Goal: Information Seeking & Learning: Get advice/opinions

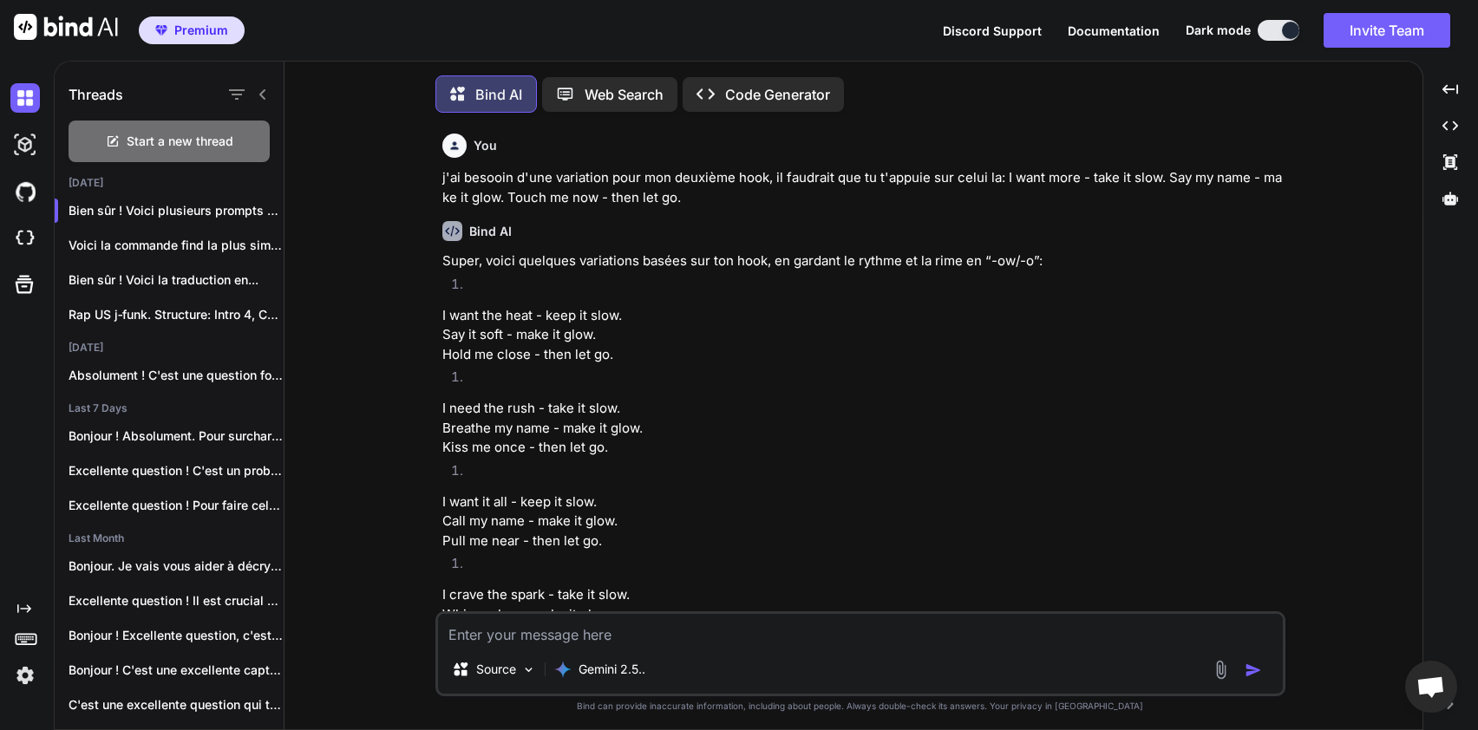
scroll to position [10081, 0]
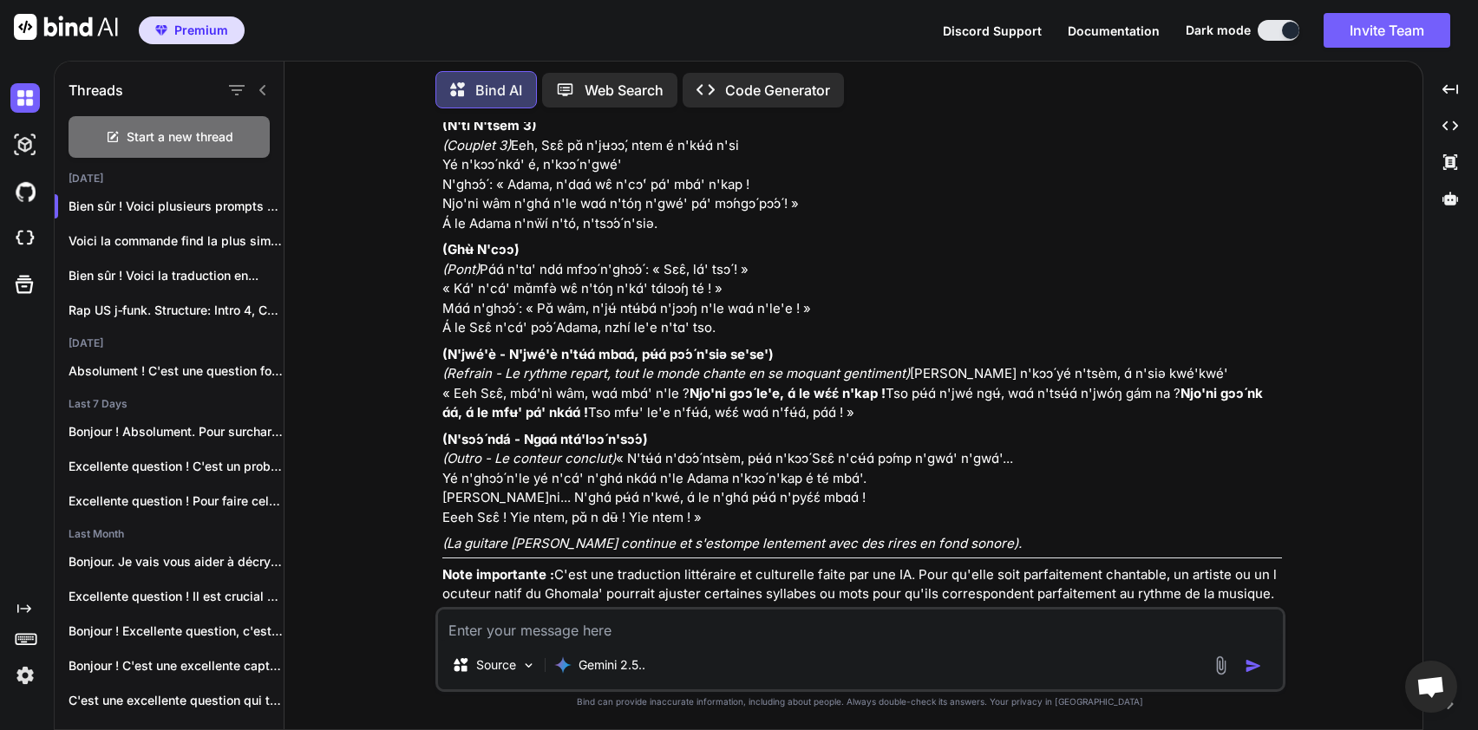
click at [631, 638] on textarea at bounding box center [860, 625] width 845 height 31
type textarea "D"
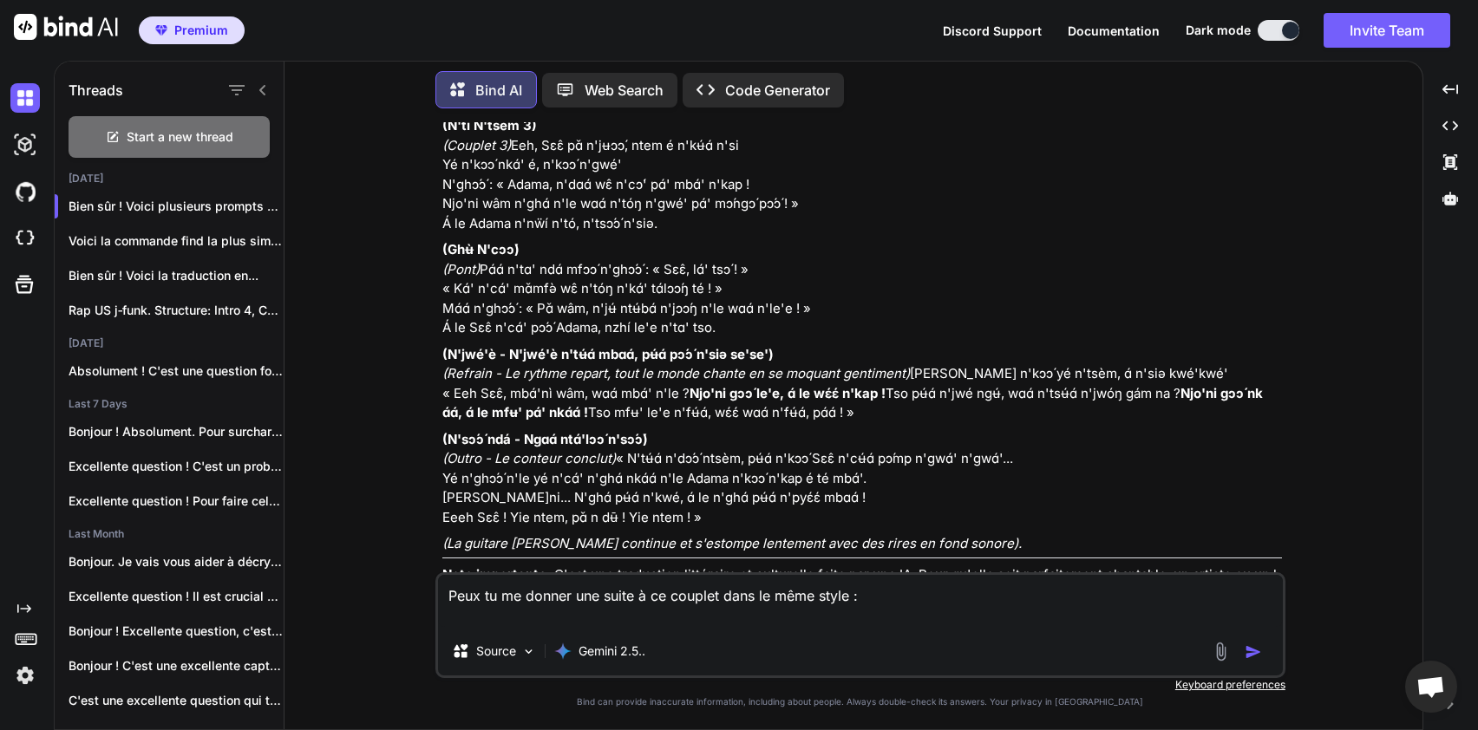
paste textarea "Shake that ass on the fast, I first wanna see you dance Hit the floor all night…"
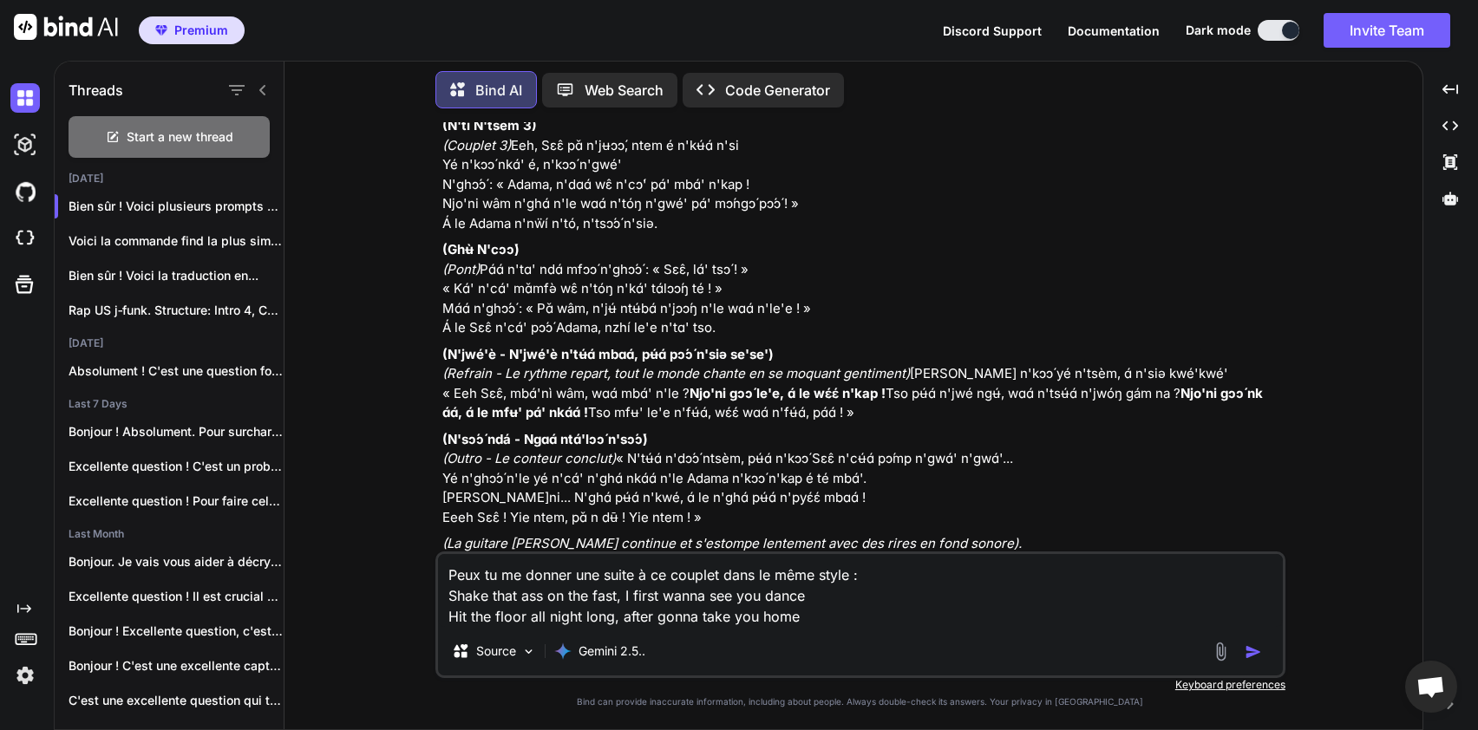
type textarea "Peux tu me donner une suite à ce couplet dans le même style : Shake that ass on…"
click at [1251, 653] on img "button" at bounding box center [1253, 652] width 17 height 17
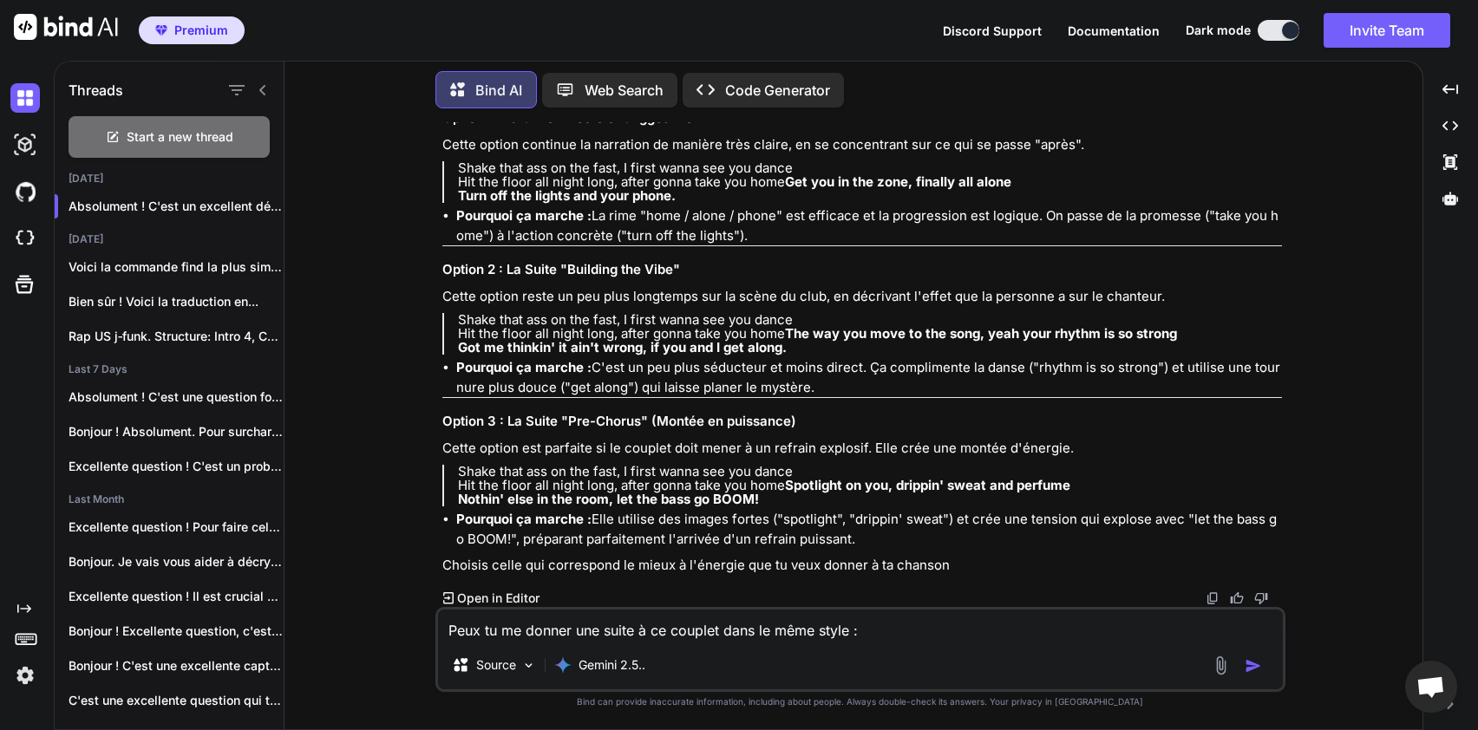
scroll to position [13496, 0]
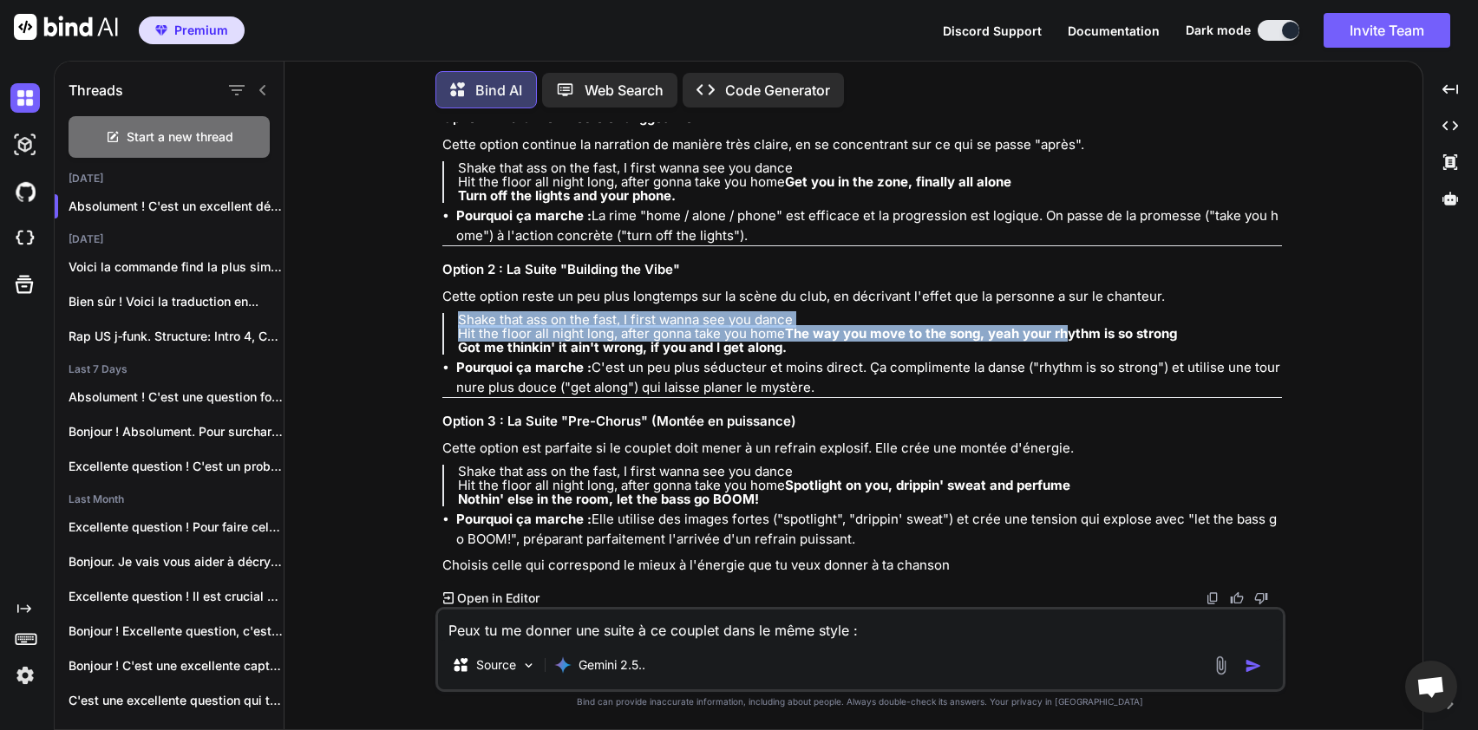
drag, startPoint x: 461, startPoint y: 291, endPoint x: 741, endPoint y: 321, distance: 281.7
click at [741, 321] on p "Shake that ass on the fast, I first wanna see you dance Hit the floor all night…" at bounding box center [870, 334] width 824 height 42
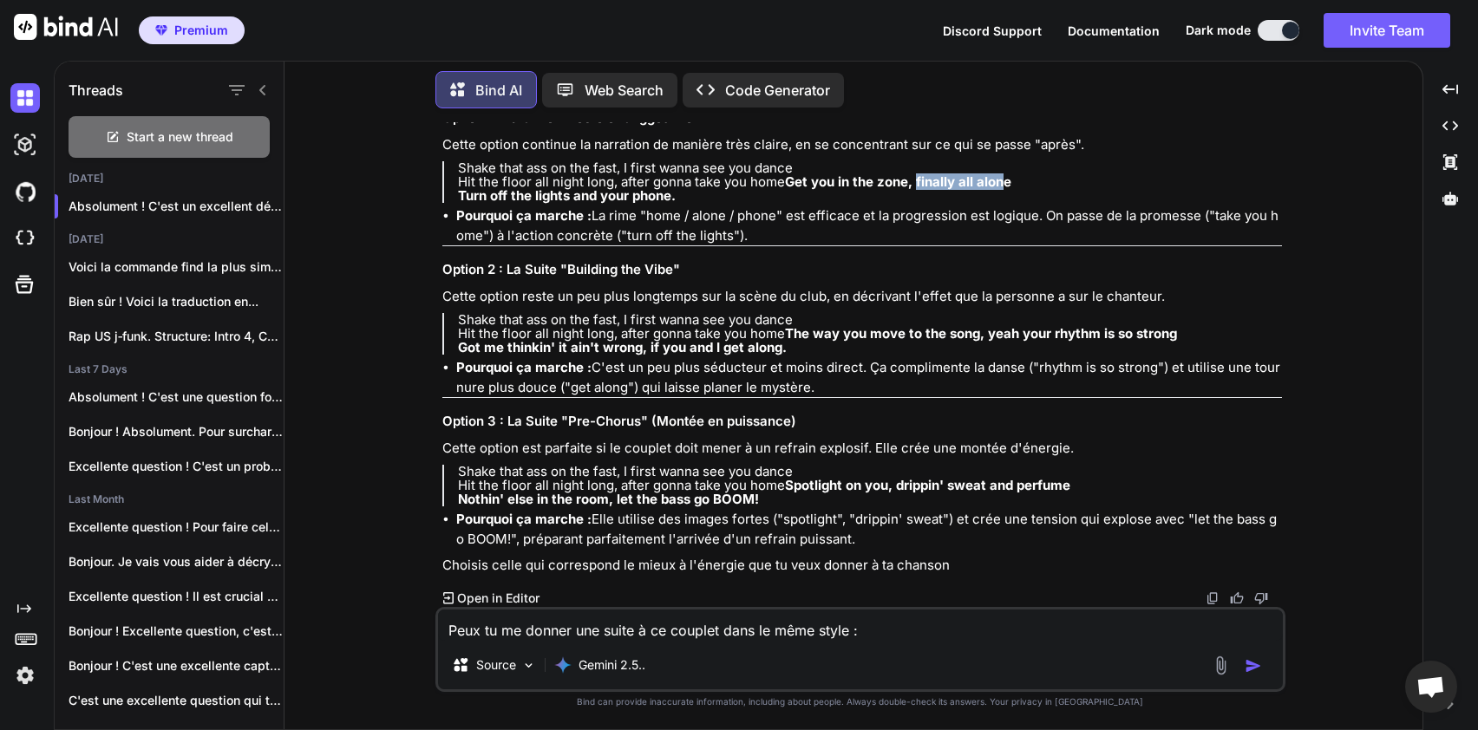
drag, startPoint x: 675, startPoint y: 367, endPoint x: 573, endPoint y: 361, distance: 101.7
click at [785, 190] on strong "Get you in the zone, finally all alone" at bounding box center [898, 181] width 226 height 16
drag, startPoint x: 538, startPoint y: 353, endPoint x: 527, endPoint y: 353, distance: 10.4
click at [537, 203] on p "Shake that ass on the fast, I first wanna see you dance Hit the floor all night…" at bounding box center [870, 182] width 824 height 42
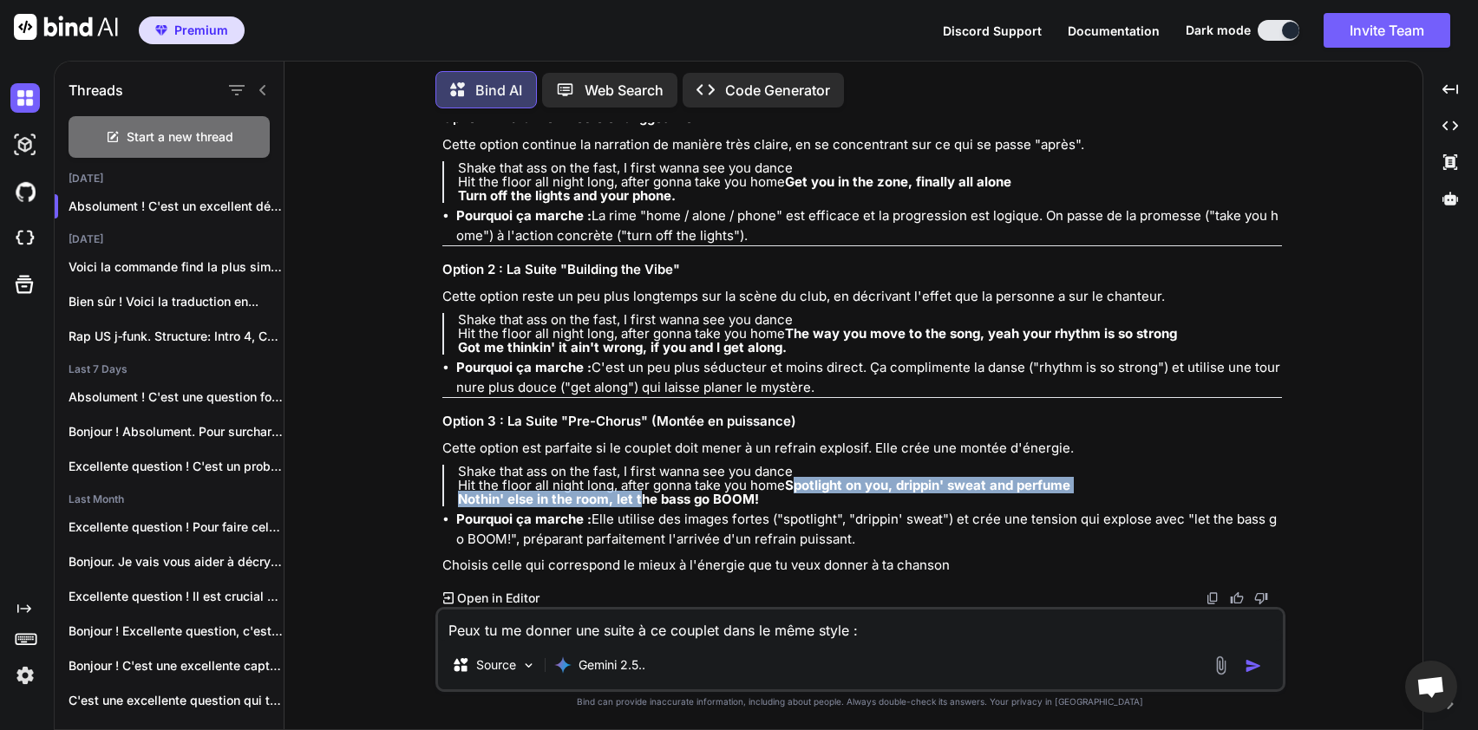
drag, startPoint x: 468, startPoint y: 485, endPoint x: 645, endPoint y: 500, distance: 176.7
click at [643, 500] on p "Shake that ass on the fast, I first wanna see you dance Hit the floor all night…" at bounding box center [870, 486] width 824 height 42
click at [670, 501] on strong "Nothin' else in the room, let the bass go BOOM!" at bounding box center [608, 499] width 301 height 16
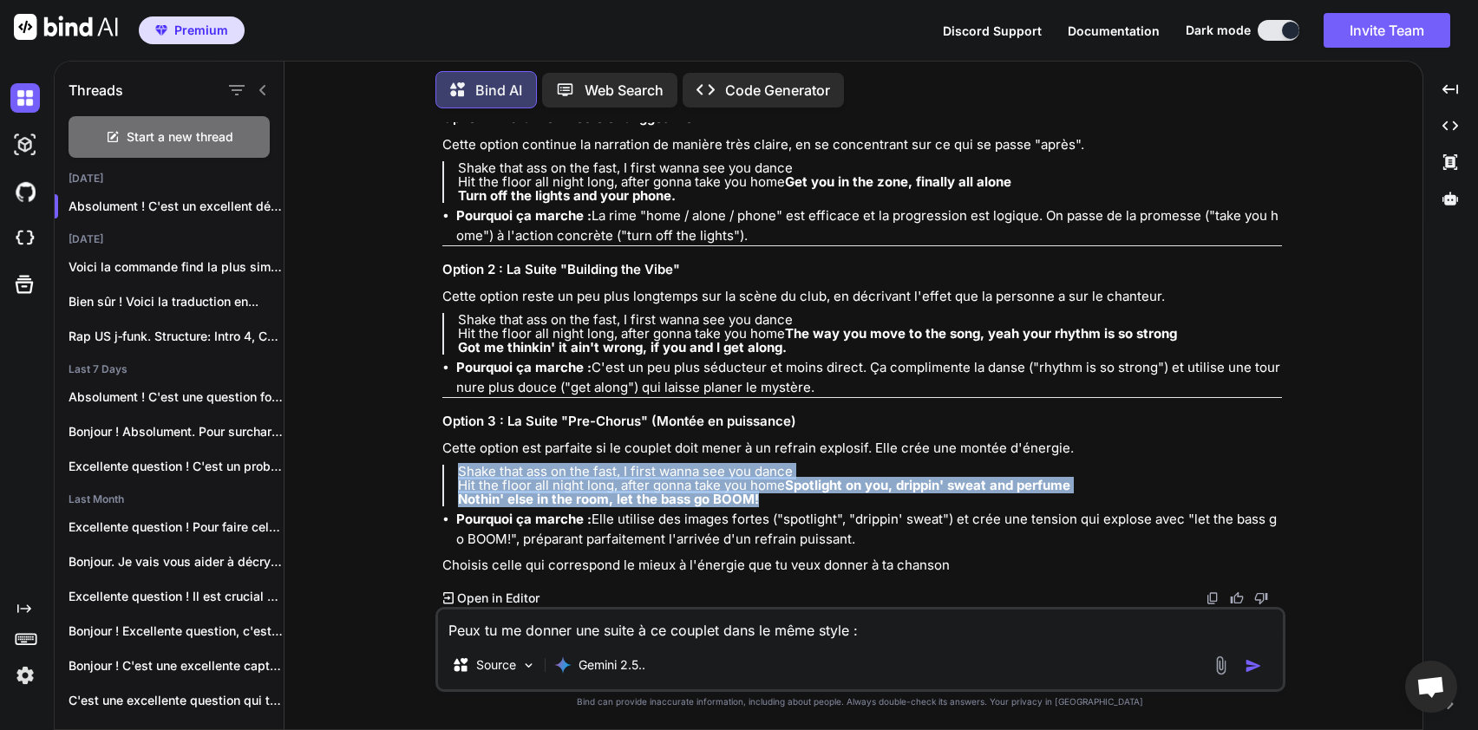
drag, startPoint x: 461, startPoint y: 462, endPoint x: 780, endPoint y: 505, distance: 322.2
click at [780, 505] on p "Shake that ass on the fast, I first wanna see you dance Hit the floor all night…" at bounding box center [870, 486] width 824 height 42
copy p "Shake that ass on the fast, I first wanna see you dance Hit the floor all night…"
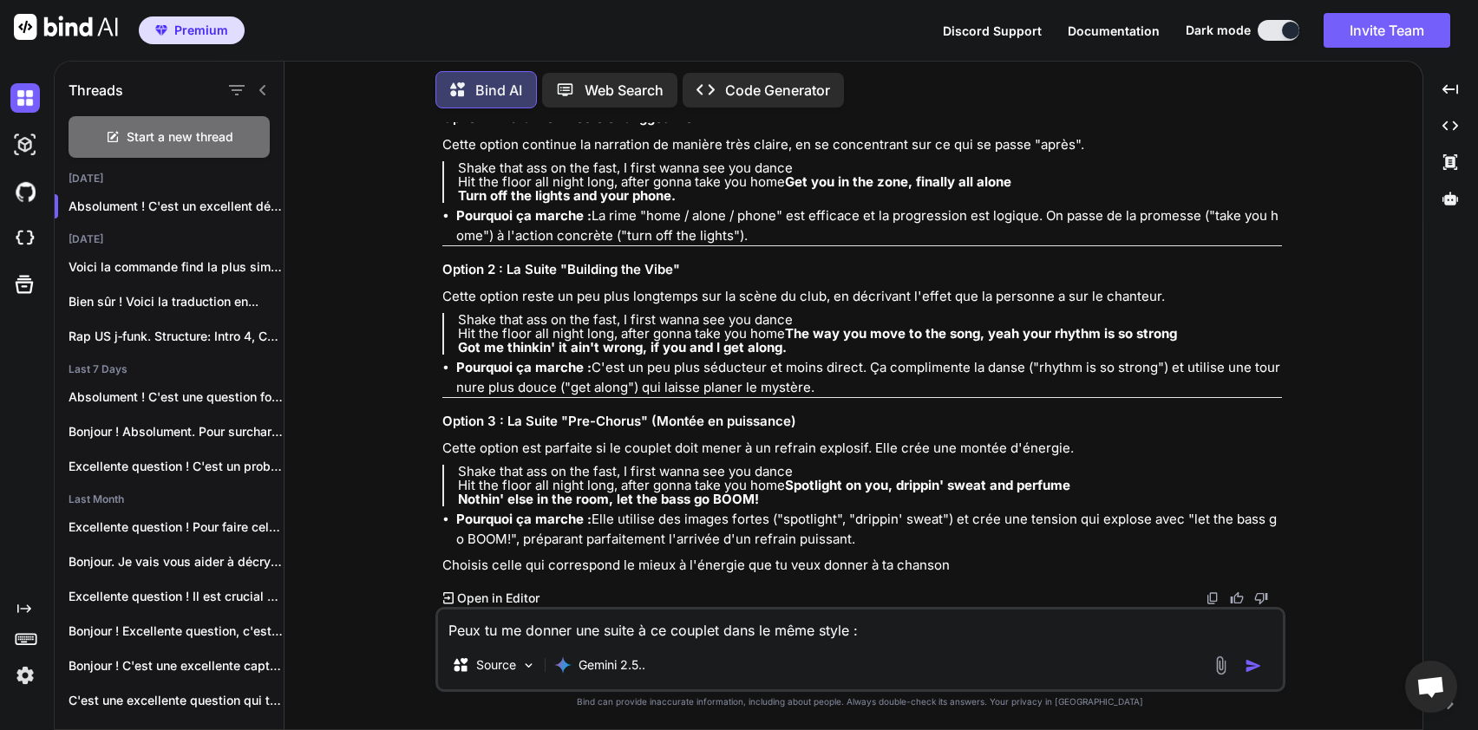
click at [534, 614] on textarea "Peux tu me donner une suite à ce couplet dans le même style : Shake that ass on…" at bounding box center [860, 625] width 845 height 31
type textarea "D"
click at [566, 628] on textarea "Il me faut" at bounding box center [860, 625] width 845 height 31
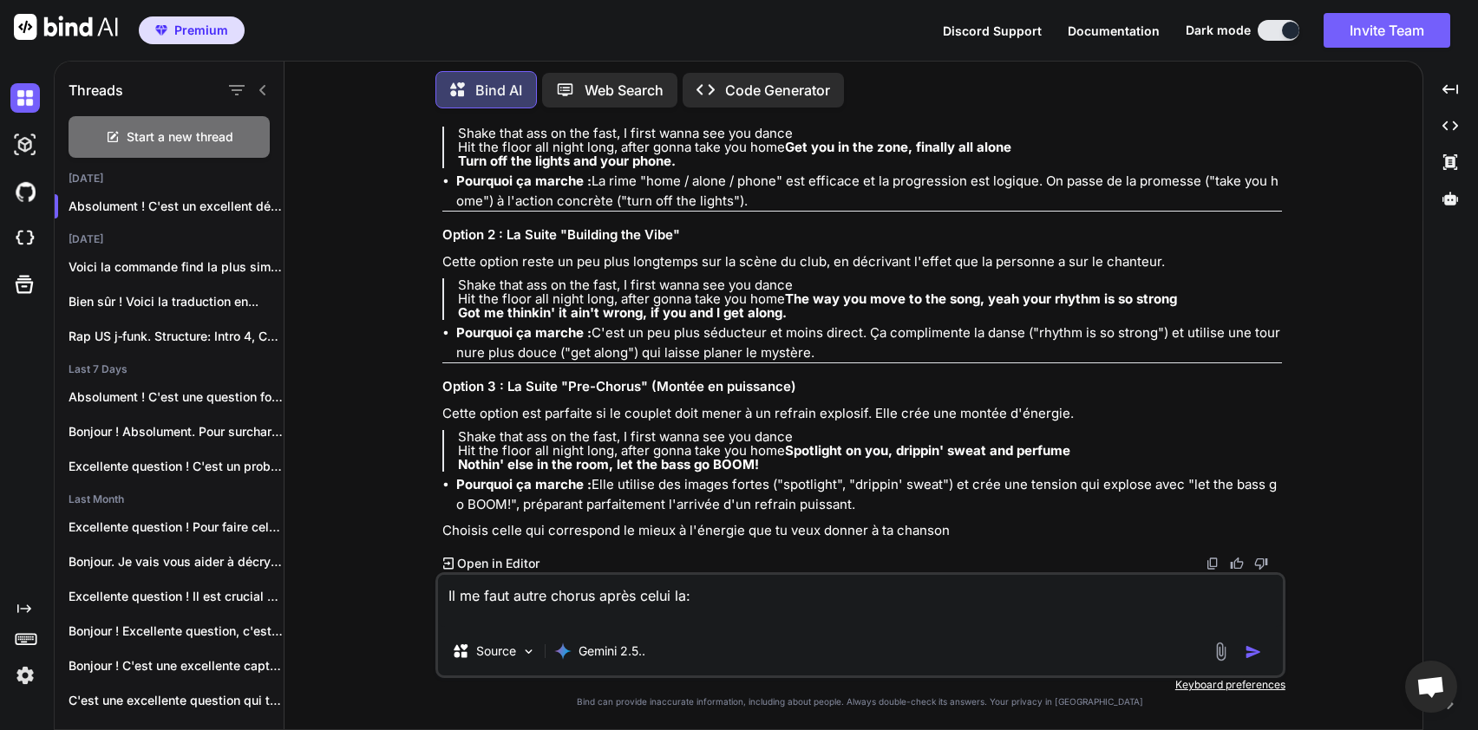
paste textarea "Shake that ass on the fast, I first wanna see you dance Hit the floor all night…"
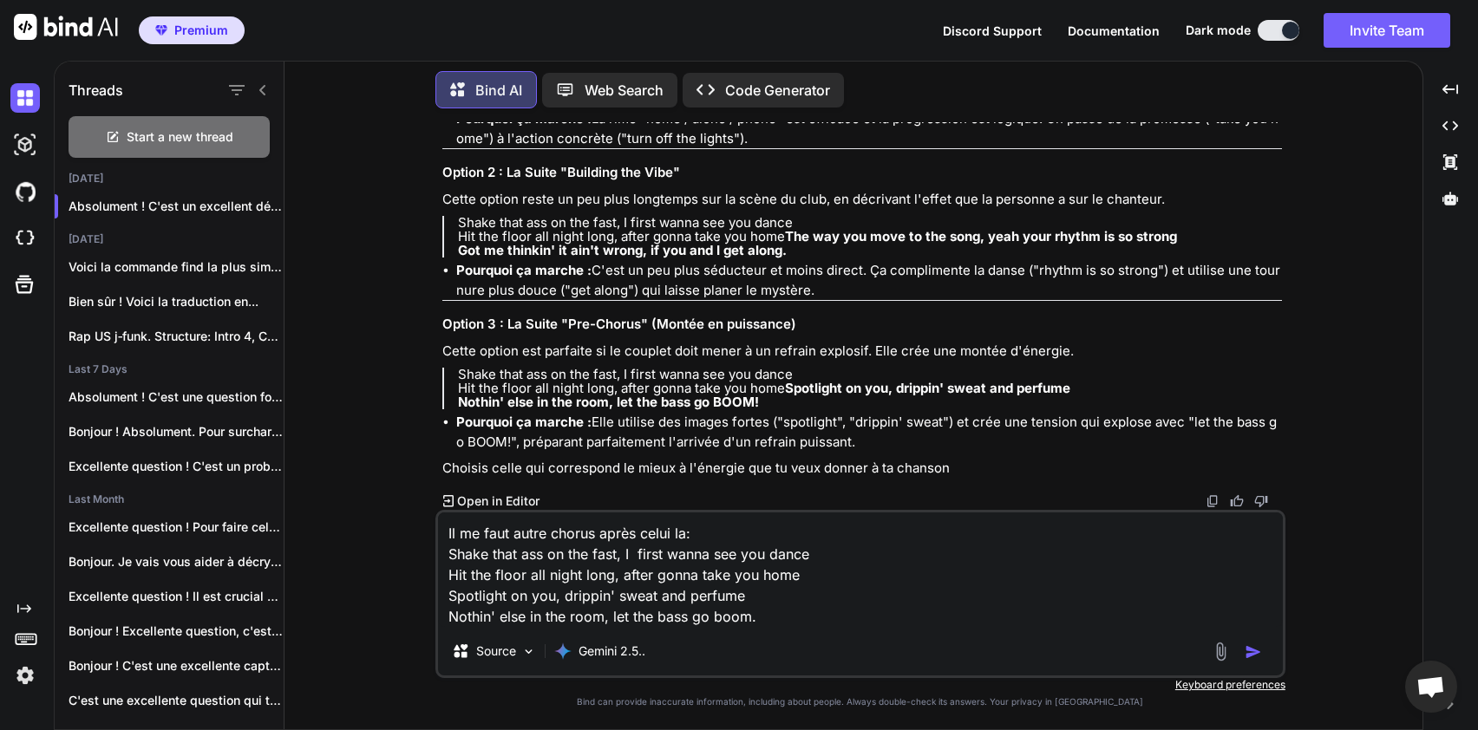
type textarea "Il me faut autre chorus après celui la: Shake that ass on the fast, I first wan…"
click at [1254, 653] on img "button" at bounding box center [1253, 652] width 17 height 17
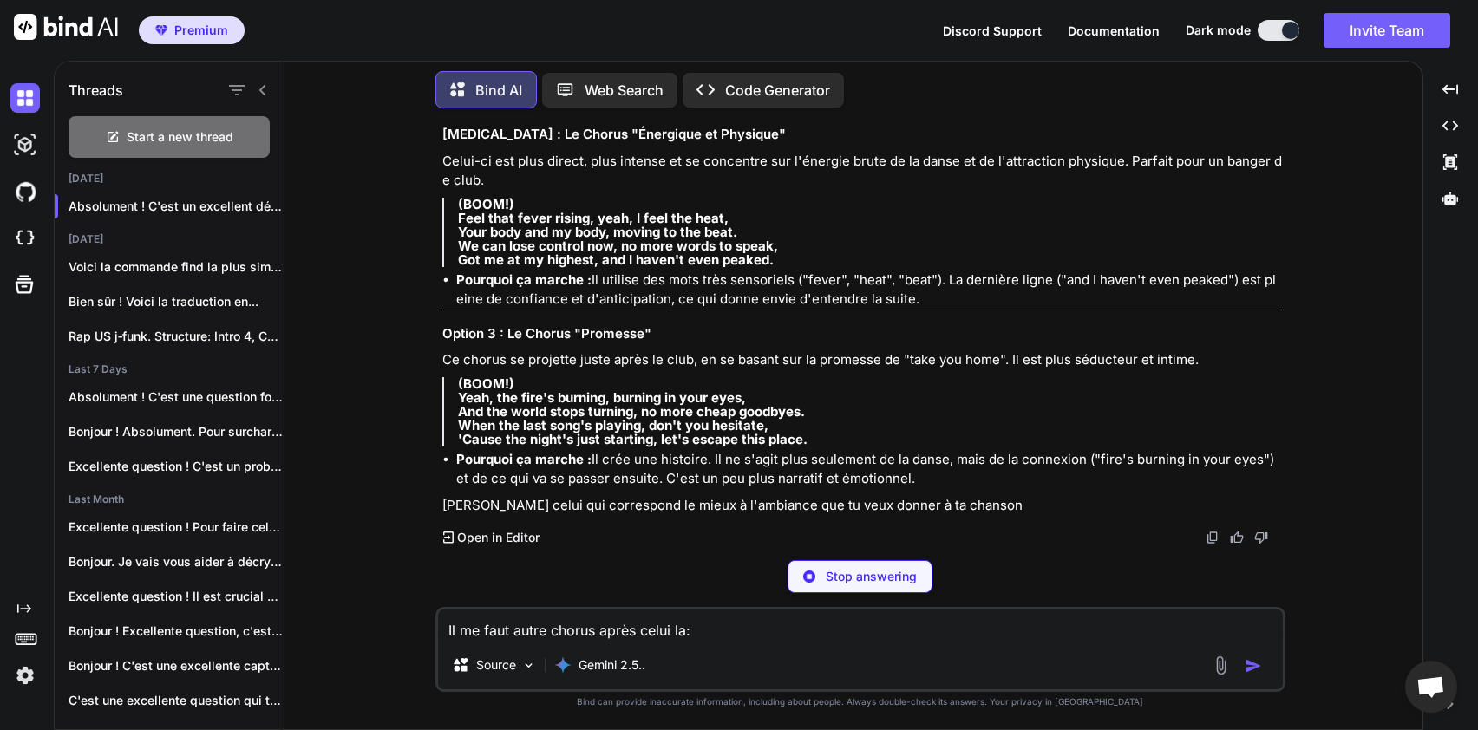
scroll to position [14011, 0]
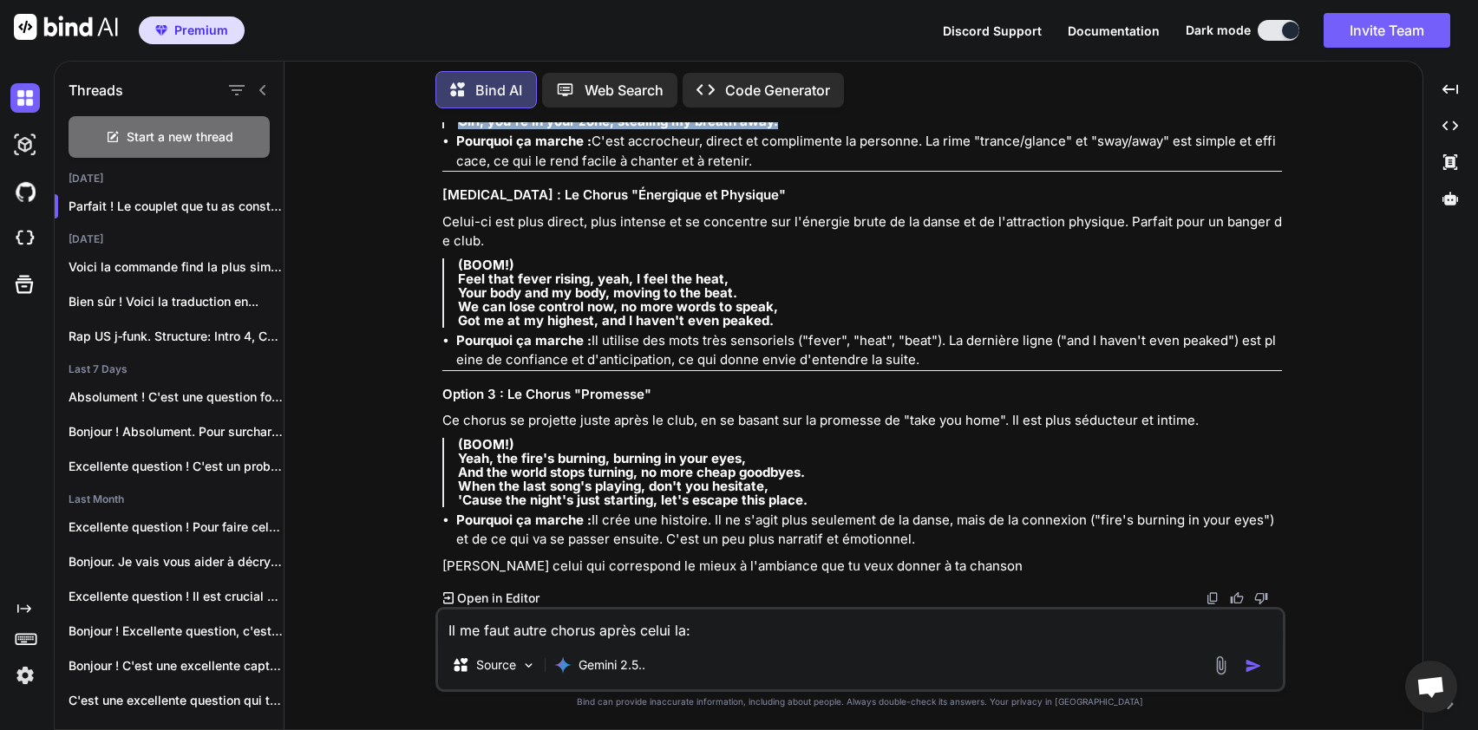
drag, startPoint x: 460, startPoint y: 374, endPoint x: 743, endPoint y: 414, distance: 286.5
click at [776, 128] on p "(BOOM!) Oh, the way you move, got me in a trance, Losing all my cool, with just…" at bounding box center [870, 93] width 824 height 69
copy p "Oh, the way you move, got me in a trance, Losing all my cool, with just a singl…"
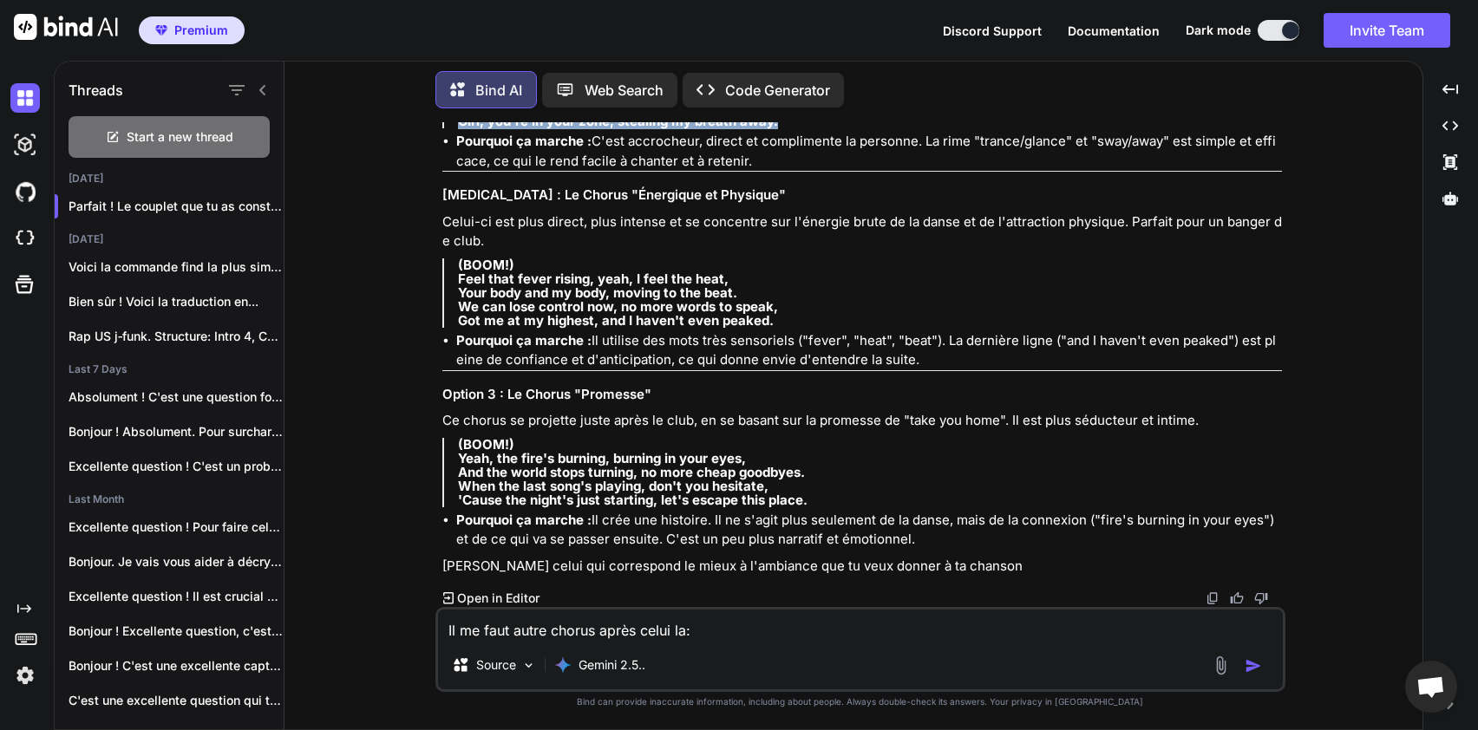
click at [679, 115] on strong "Every beat you own, every little sway," at bounding box center [579, 107] width 243 height 16
drag, startPoint x: 475, startPoint y: 293, endPoint x: 512, endPoint y: 292, distance: 37.3
click at [475, 88] on strong "Oh, the way you move, got me in a trance," at bounding box center [593, 79] width 271 height 16
click at [600, 638] on textarea "Il me faut autre chorus après celui la: Shake that ass on the fast, I first wan…" at bounding box center [860, 625] width 845 height 31
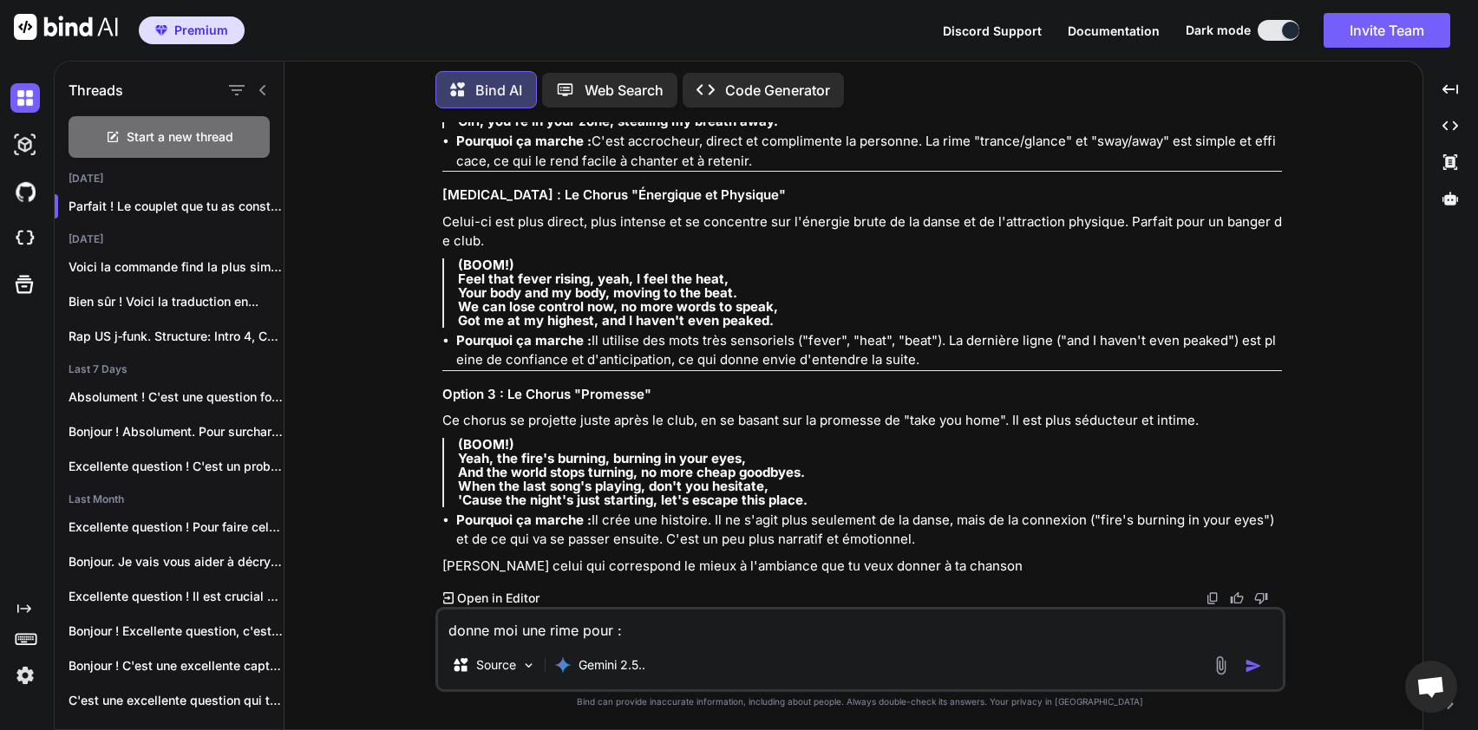
paste textarea "Mouve your lip"
type textarea "donne moi une rime pour : Mouve your lip"
click at [1267, 668] on button "button" at bounding box center [1257, 666] width 24 height 17
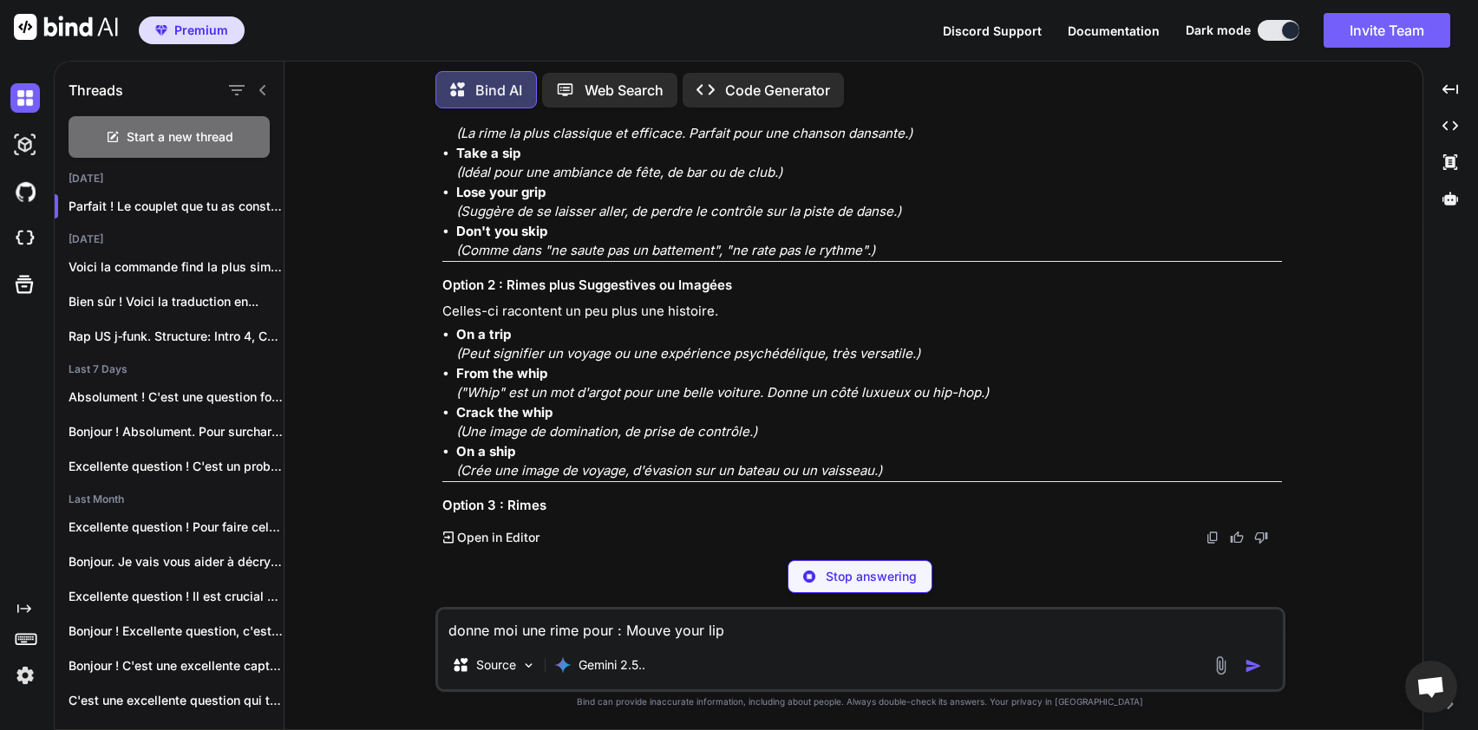
scroll to position [14697, 0]
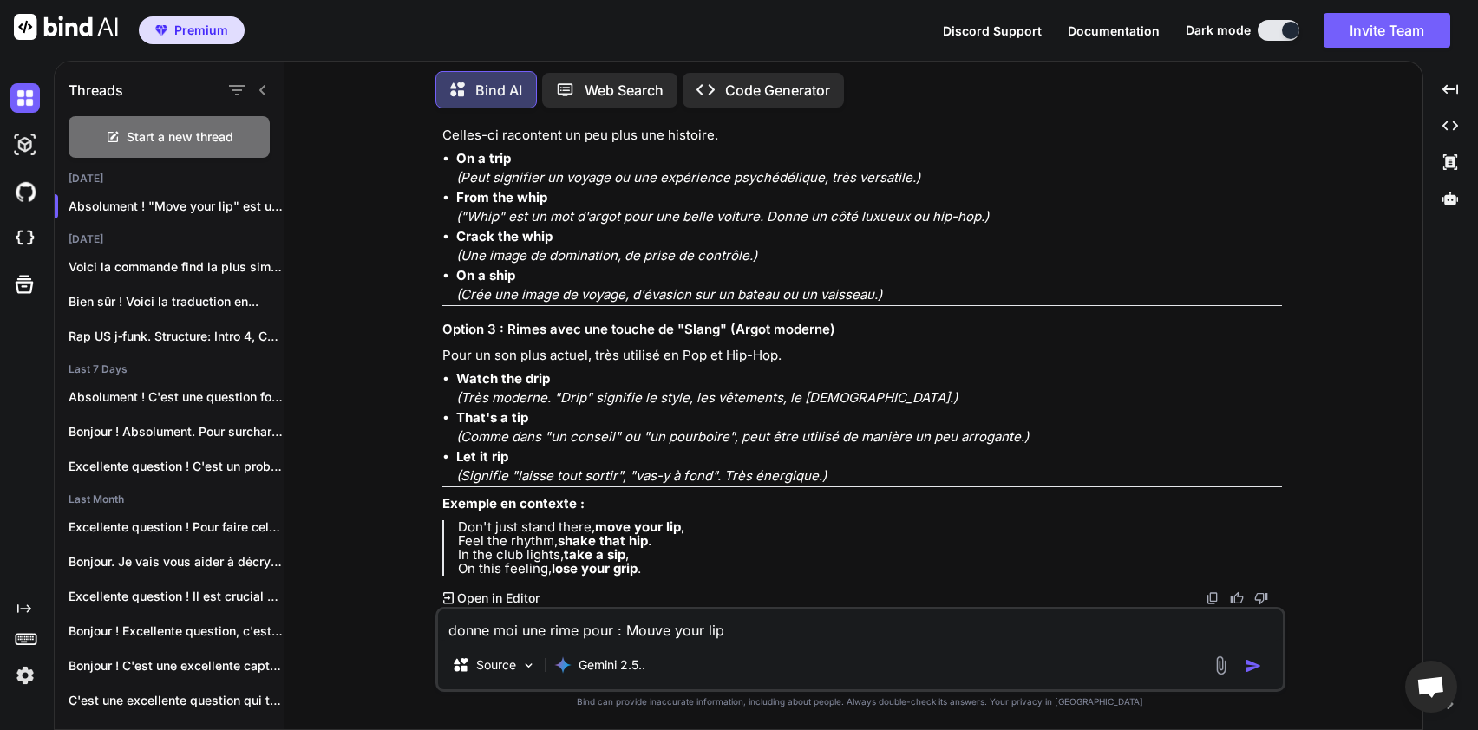
drag, startPoint x: 491, startPoint y: 469, endPoint x: 628, endPoint y: 472, distance: 137.1
drag, startPoint x: 539, startPoint y: 383, endPoint x: 594, endPoint y: 362, distance: 59.3
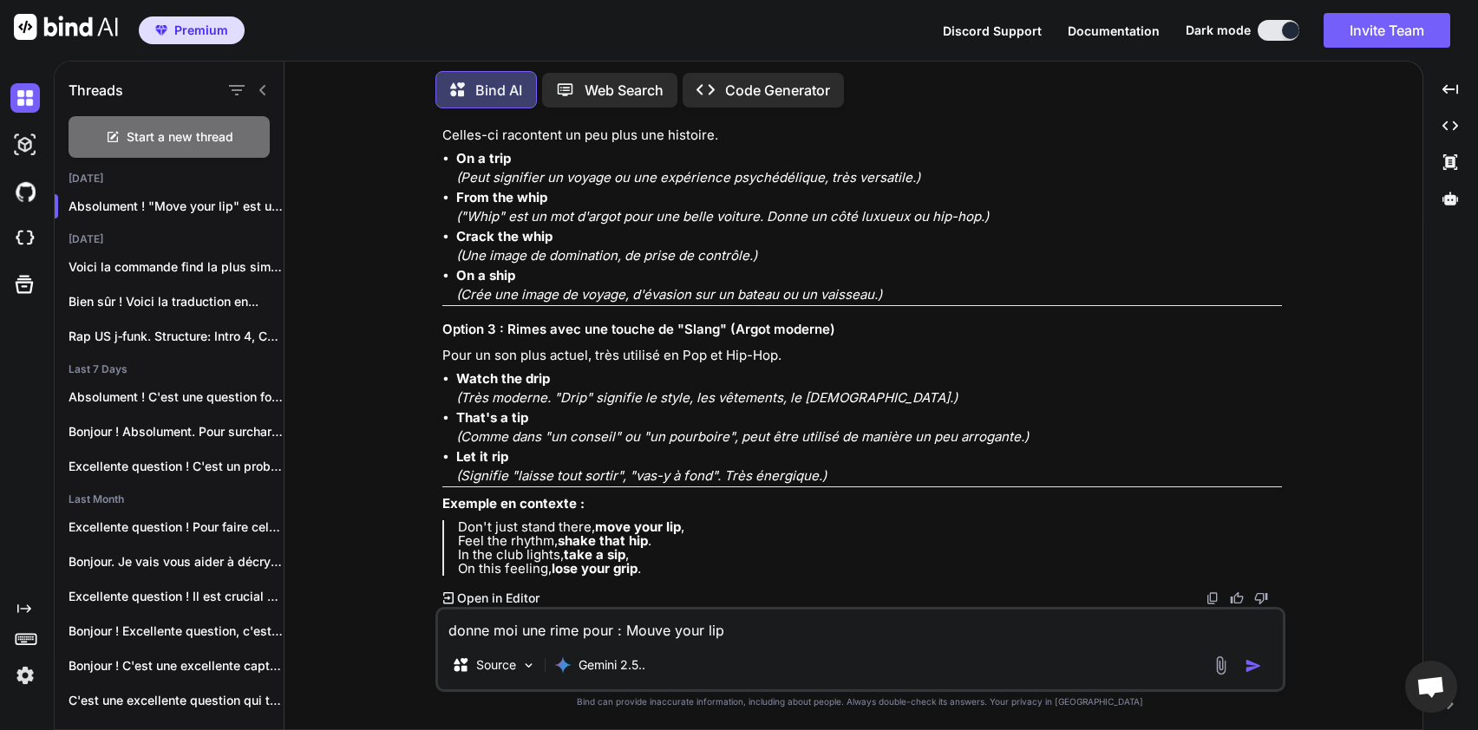
copy strong "Take a sip"
drag, startPoint x: 543, startPoint y: 462, endPoint x: 457, endPoint y: 460, distance: 85.9
click at [457, 85] on p "Don't you skip (Comme dans "ne saute pas un battement", "ne rate pas le rythme"…" at bounding box center [869, 65] width 826 height 39
copy strong "Don't you skip"
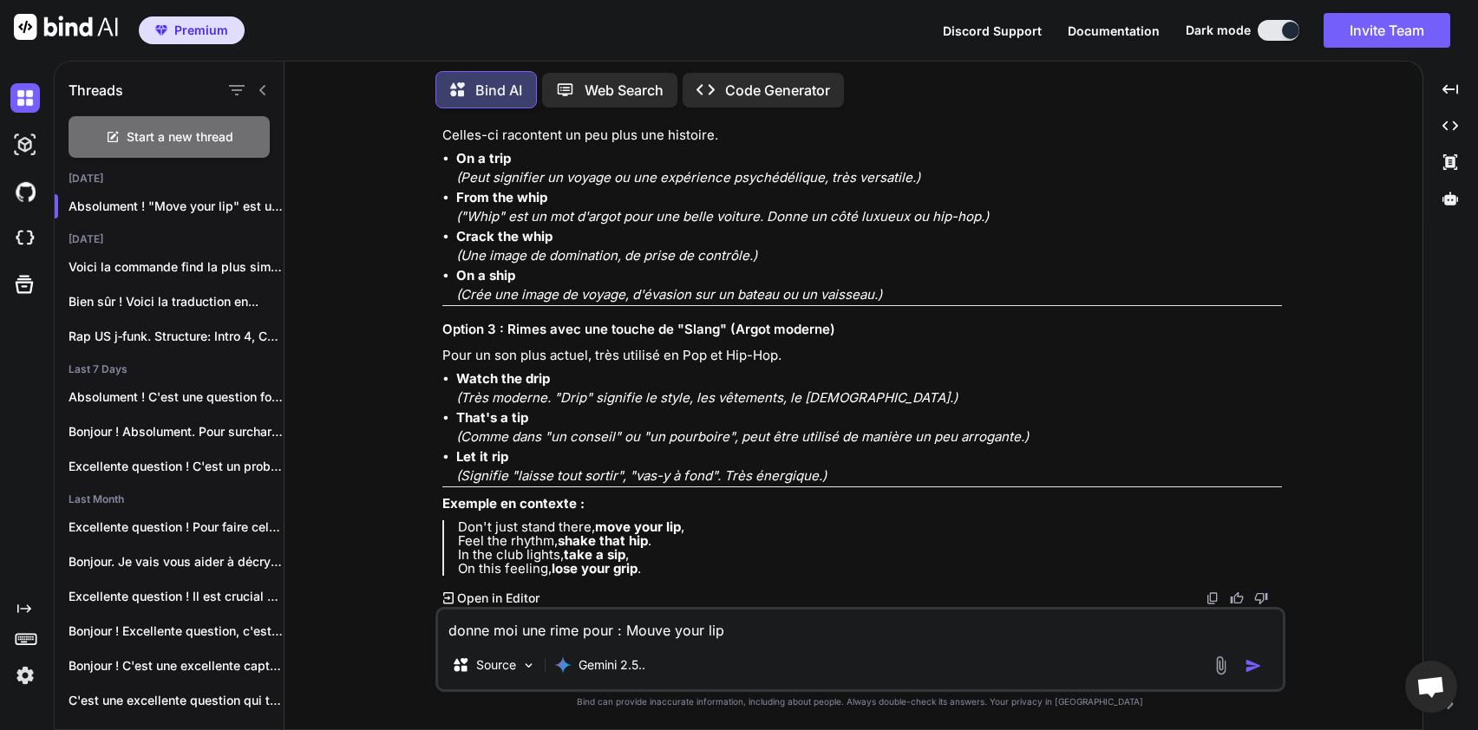
scroll to position [15113, 0]
drag, startPoint x: 534, startPoint y: 247, endPoint x: 460, endPoint y: 246, distance: 74.6
click at [460, 188] on p "On a trip (Peut signifier un voyage ou une expérience psychédélique, très versa…" at bounding box center [869, 168] width 826 height 39
click at [527, 245] on strong "Crack the whip" at bounding box center [504, 236] width 96 height 16
click at [577, 266] on p "Crack the whip (Une image de domination, de prise de contrôle.)" at bounding box center [869, 246] width 826 height 39
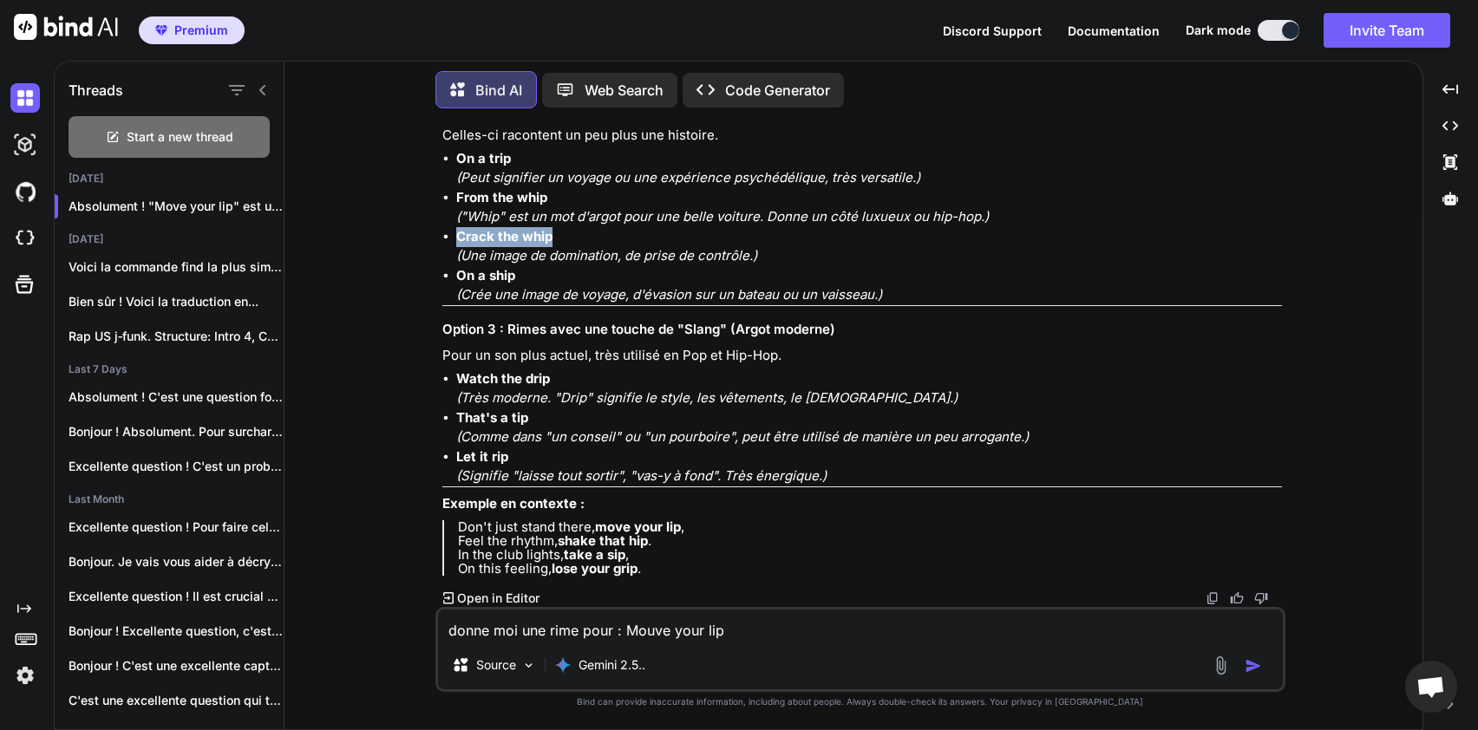
drag, startPoint x: 563, startPoint y: 331, endPoint x: 458, endPoint y: 324, distance: 105.1
click at [458, 266] on p "Crack the whip (Une image de domination, de prise de contrôle.)" at bounding box center [869, 246] width 826 height 39
copy strong "Crack the whip"
drag, startPoint x: 525, startPoint y: 454, endPoint x: 459, endPoint y: 455, distance: 65.9
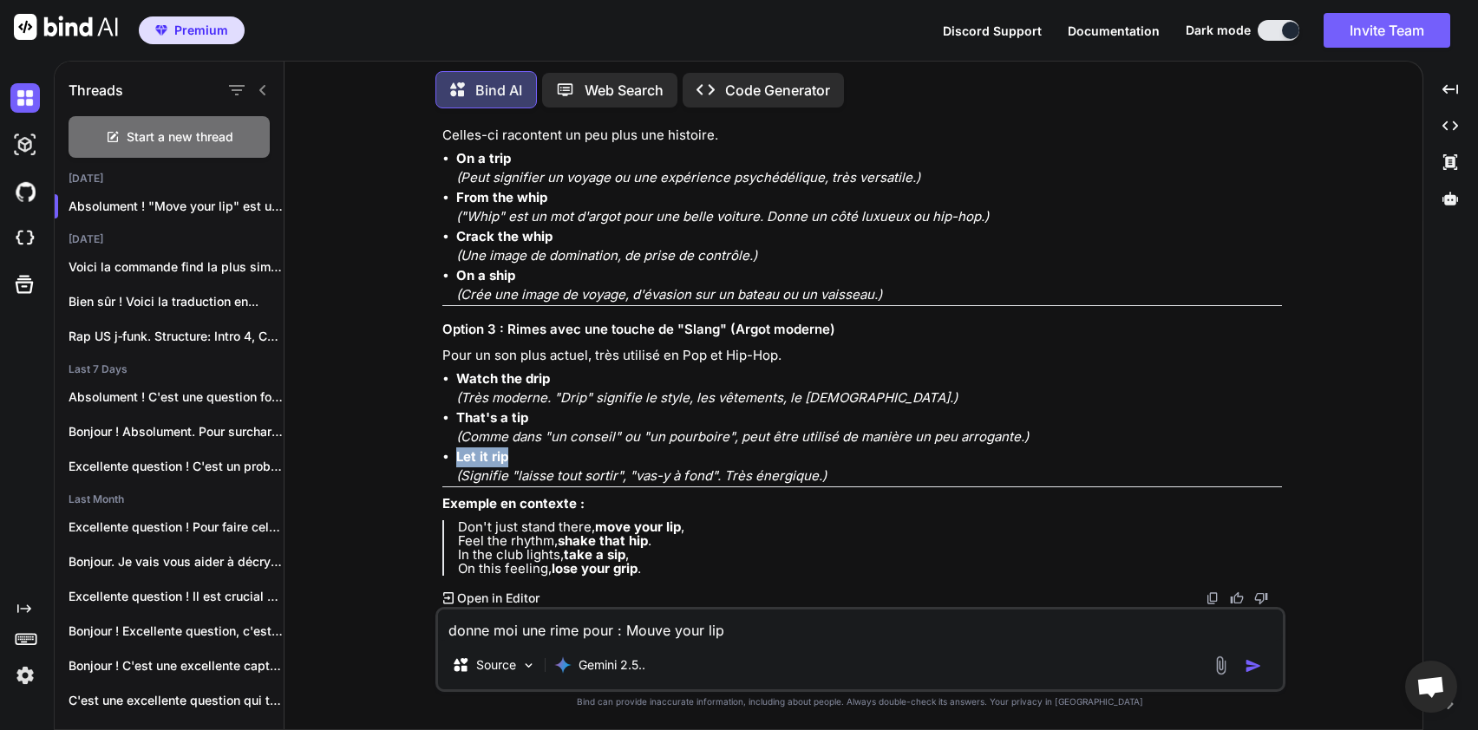
click at [459, 455] on p "Let it rip (Signifie "laisse tout sortir", "vas-y à fond". Très énergique.)" at bounding box center [869, 467] width 826 height 39
copy strong "Let it rip"
click at [494, 635] on textarea "donne moi une rime pour : Mouve your lip" at bounding box center [860, 625] width 845 height 31
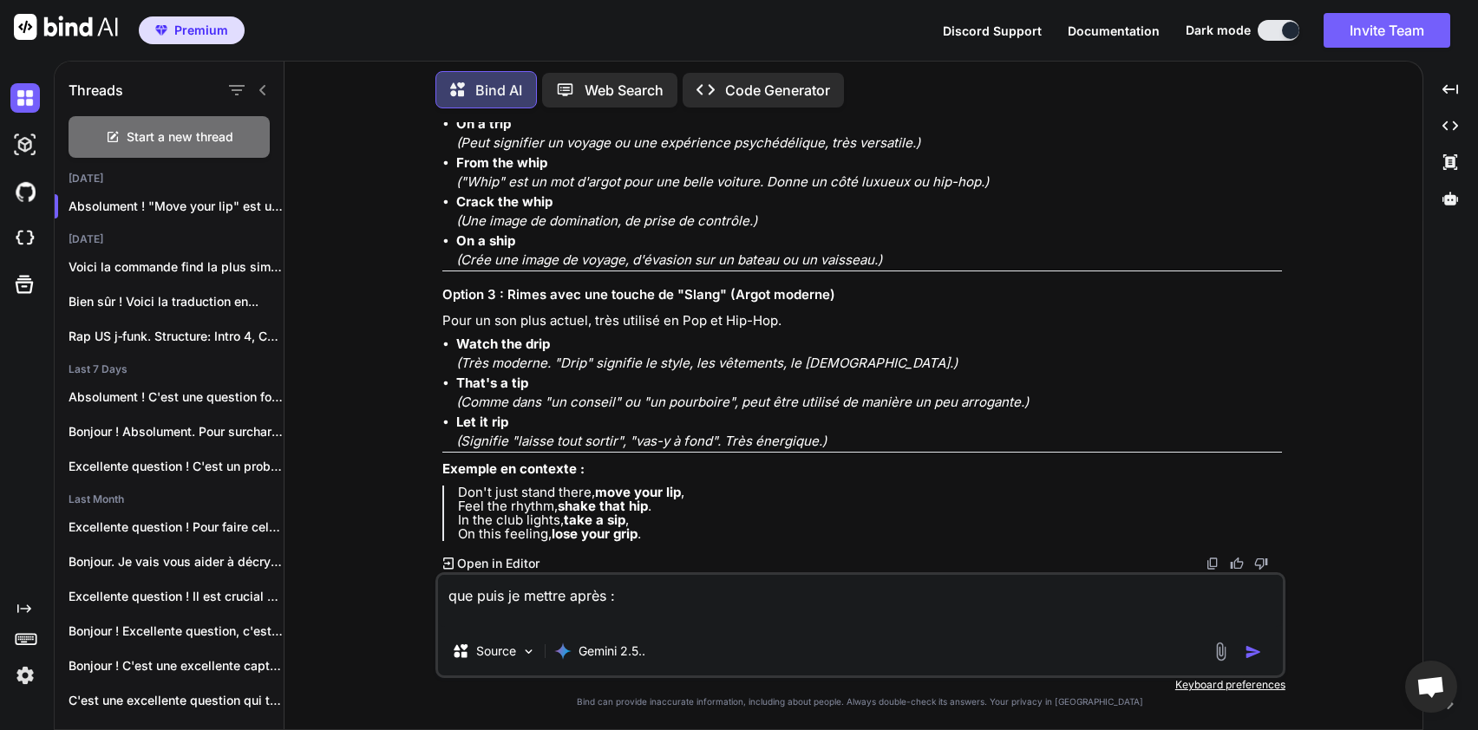
paste textarea "Move your lip, let it rip,"
type textarea "que puis je mettre après : Move your lip, let it rip,"
click at [1252, 655] on img "button" at bounding box center [1253, 652] width 17 height 17
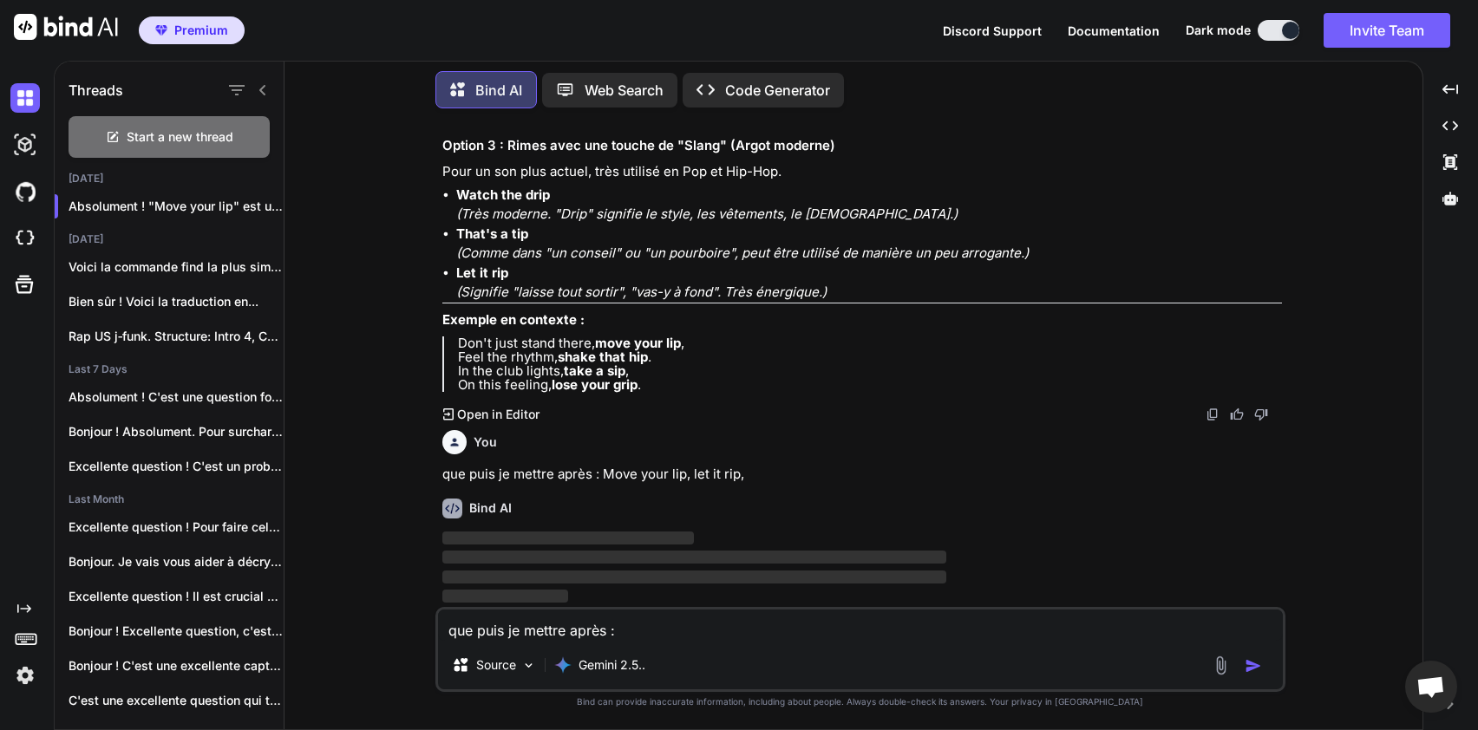
scroll to position [15387, 0]
click at [263, 85] on icon at bounding box center [262, 90] width 6 height 10
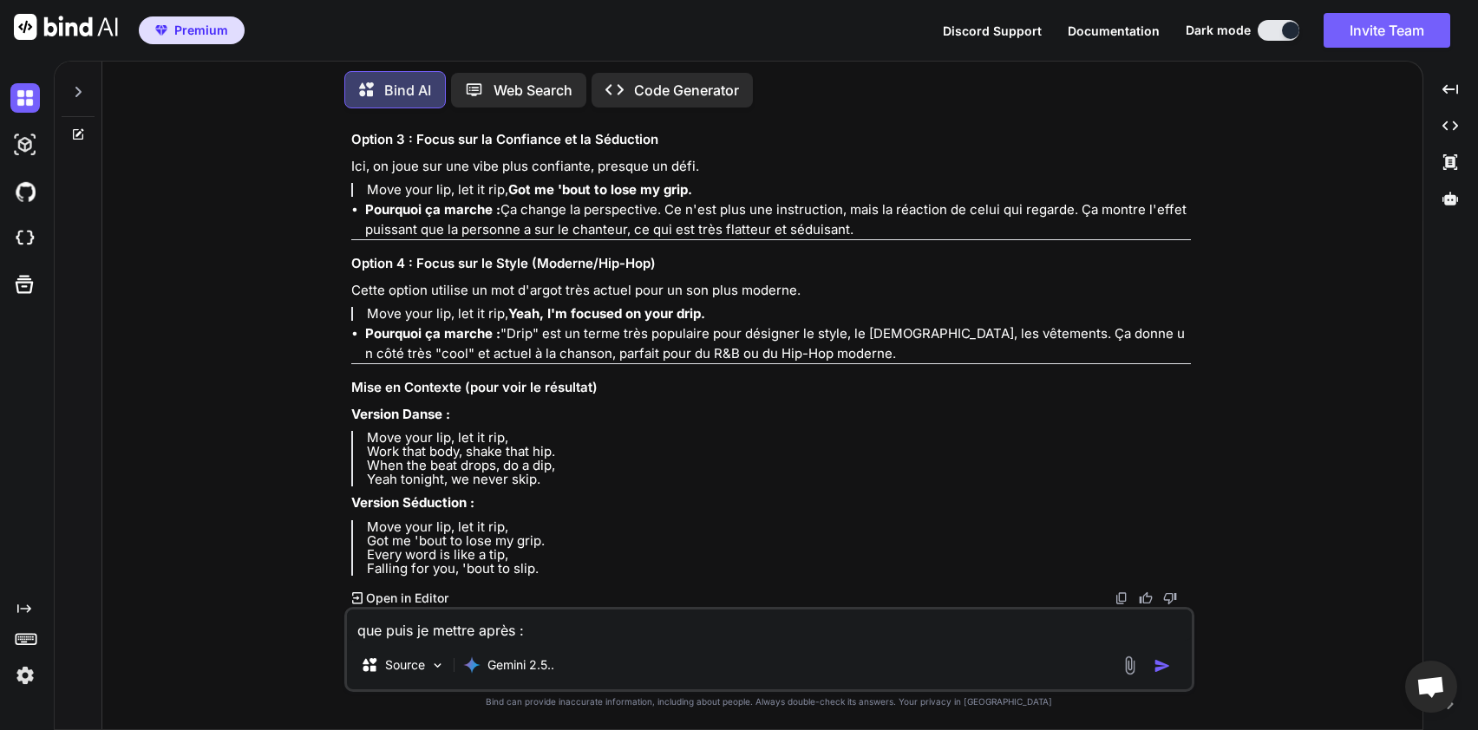
scroll to position [16173, 0]
drag, startPoint x: 369, startPoint y: 527, endPoint x: 537, endPoint y: 563, distance: 172.2
click at [537, 563] on p "Move your lip, let it rip, Got me 'bout to lose my grip. Every word is like a t…" at bounding box center [779, 548] width 824 height 56
copy p "Move your lip, let it rip, Got me 'bout to lose my grip. Every word is like a t…"
drag, startPoint x: 369, startPoint y: 438, endPoint x: 560, endPoint y: 485, distance: 196.5
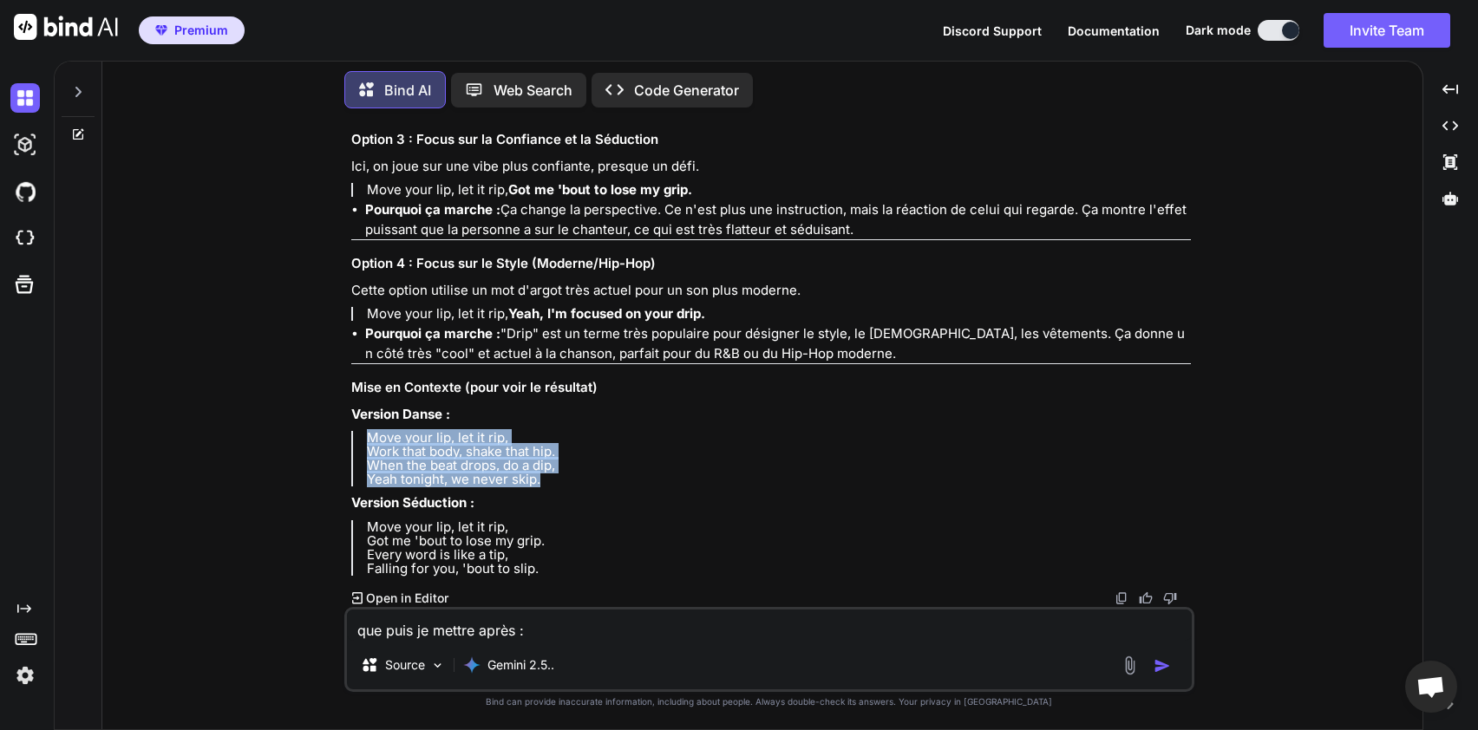
click at [560, 485] on p "Move your lip, let it rip, Work that body, shake that hip. When the beat drops,…" at bounding box center [779, 459] width 824 height 56
copy p "Move your lip, let it rip, Work that body, shake that hip. When the beat drops,…"
click at [547, 625] on textarea "que puis je mettre après : Move your lip, let it rip," at bounding box center [769, 625] width 845 height 31
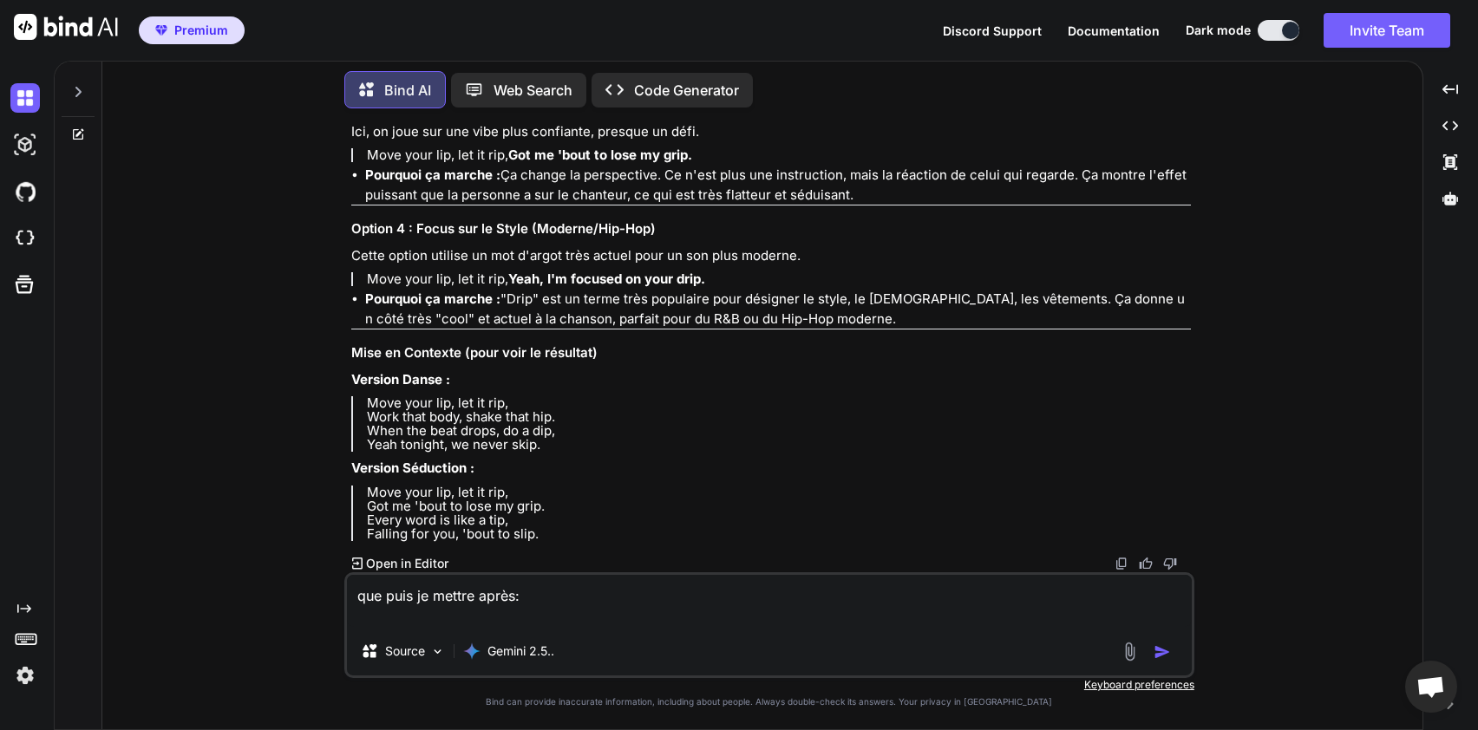
paste textarea "Move your lip, let it rip, Work that body,"
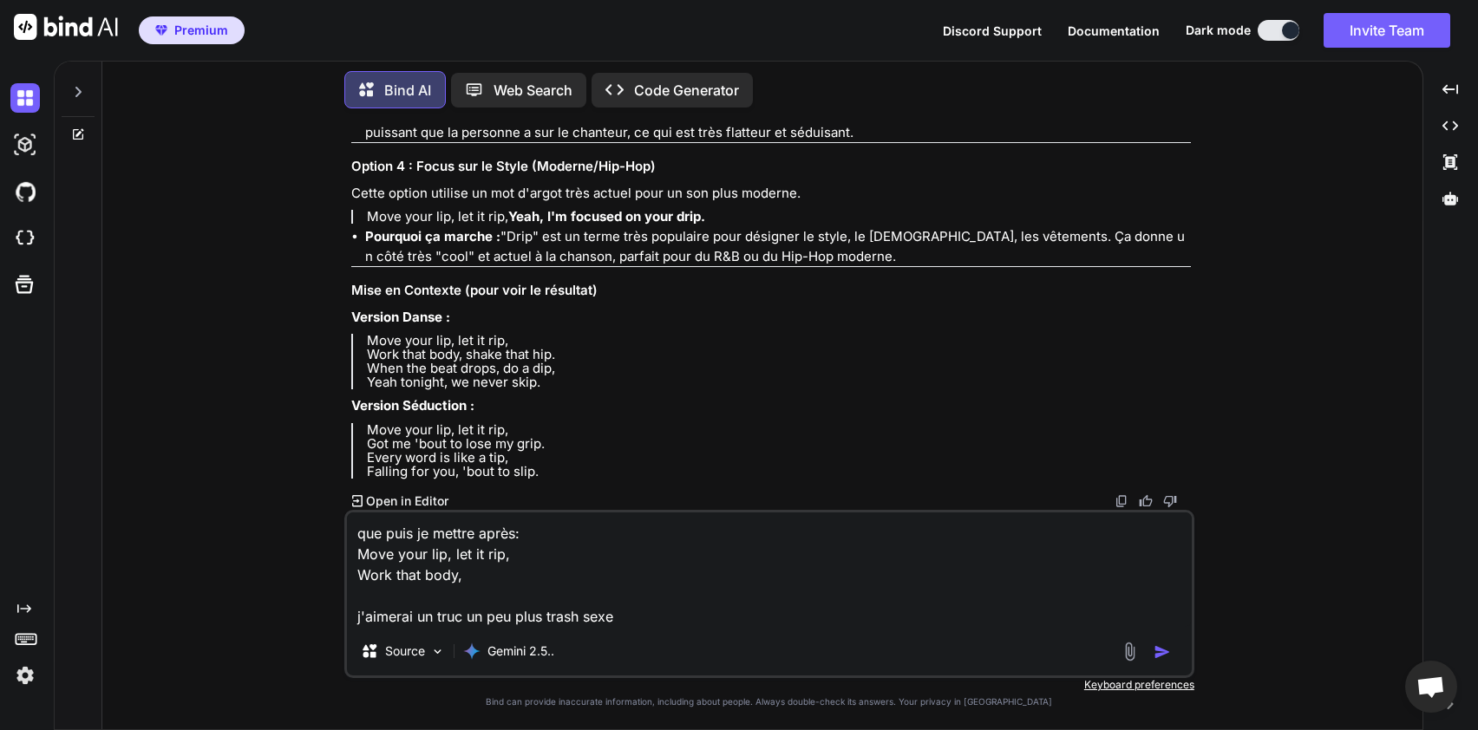
type textarea "que puis je mettre après: Move your lip, let it rip, Work that body, j'aimerai …"
click at [1171, 655] on button "button" at bounding box center [1166, 652] width 24 height 17
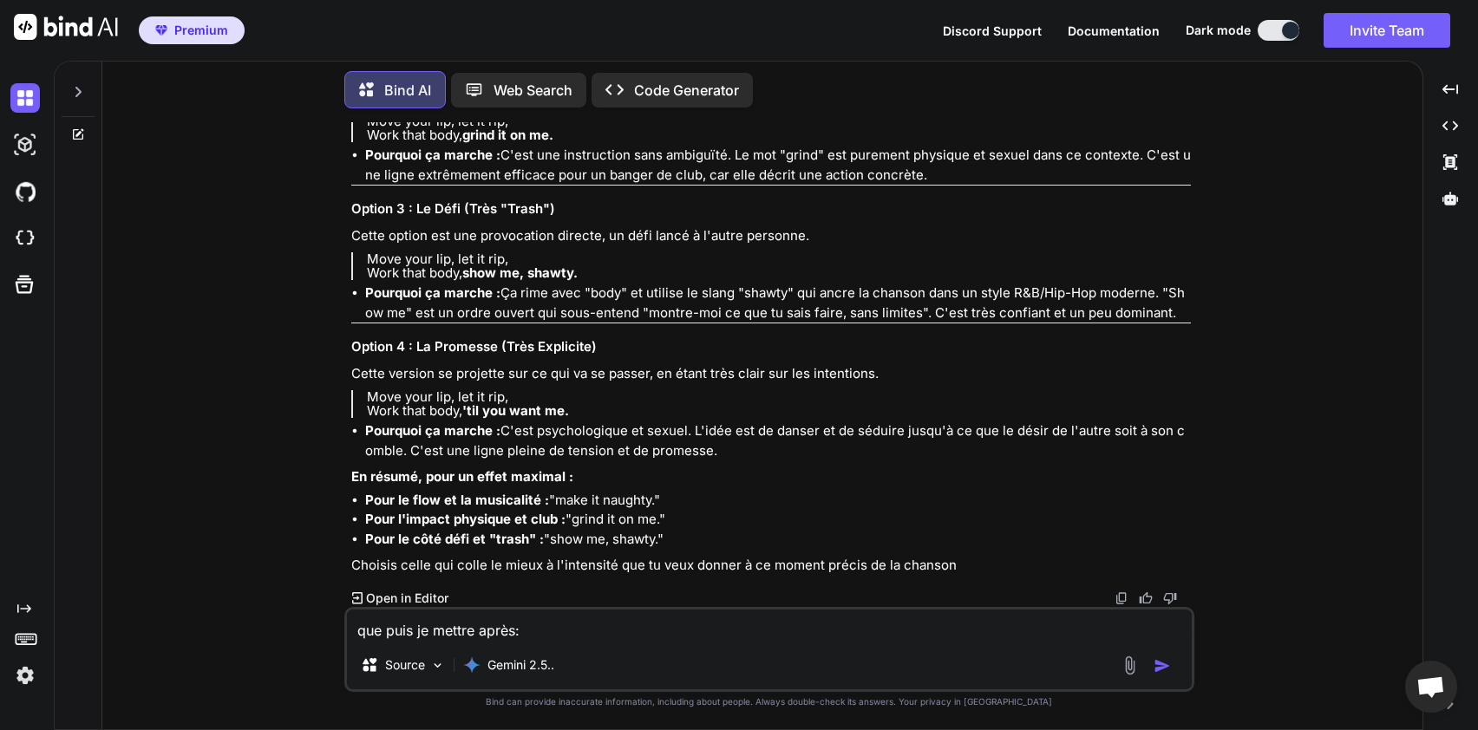
scroll to position [16773, 0]
drag, startPoint x: 369, startPoint y: 359, endPoint x: 511, endPoint y: 377, distance: 143.4
drag, startPoint x: 370, startPoint y: 291, endPoint x: 593, endPoint y: 311, distance: 224.7
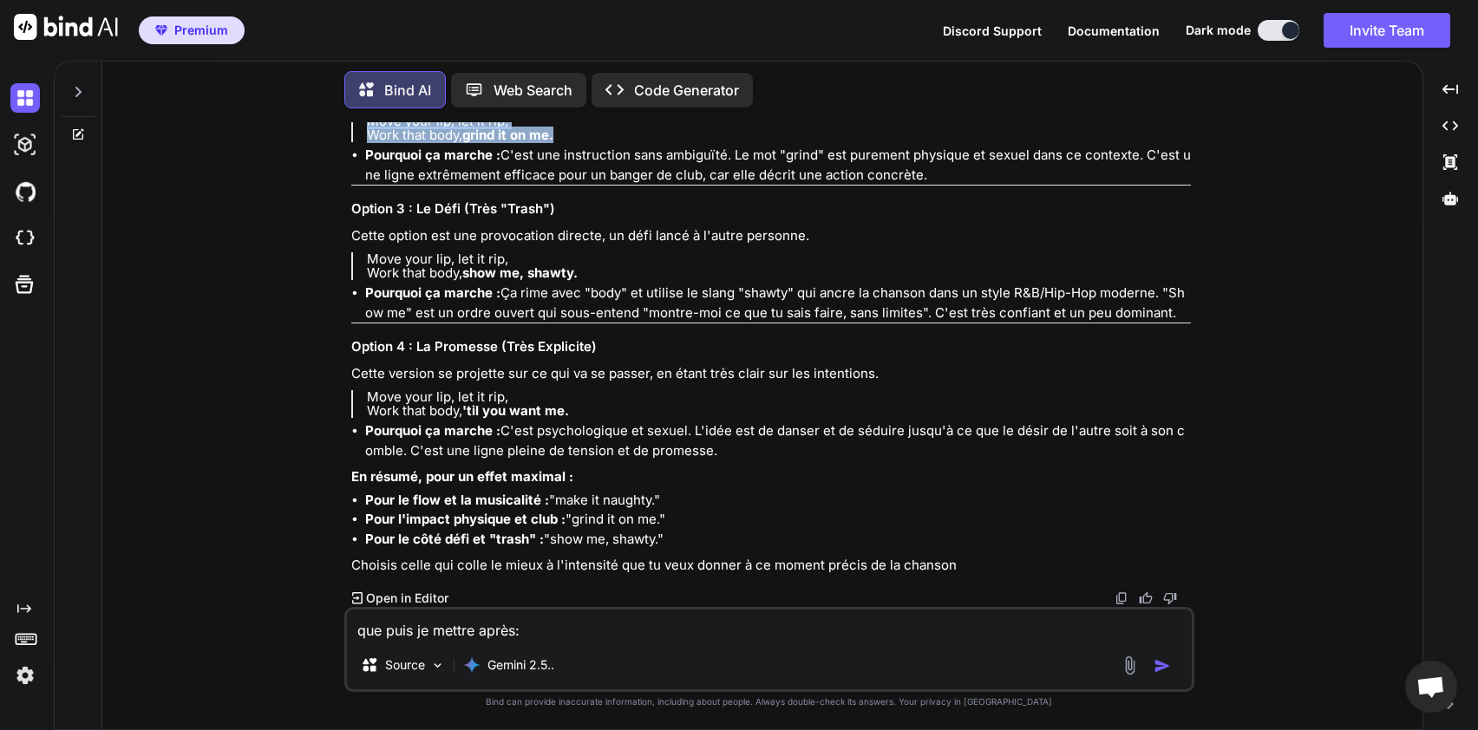
click at [593, 142] on p "Move your lip, let it rip, Work that body, grind it on me." at bounding box center [779, 129] width 824 height 28
copy p "Move your lip, let it rip, Work that body, grind it on me."
